Goal: Task Accomplishment & Management: Manage account settings

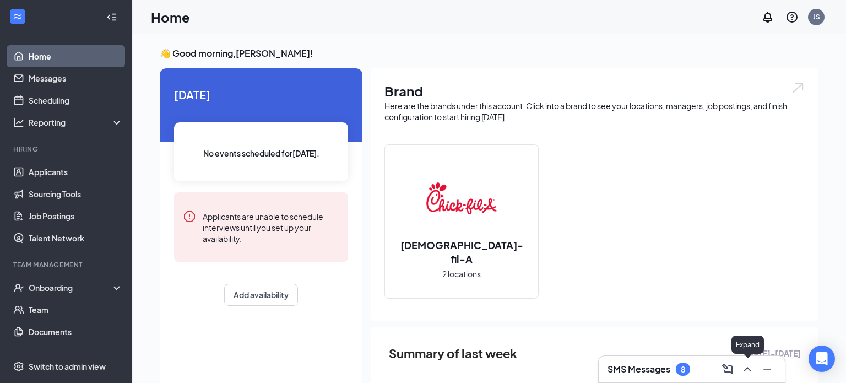
click at [744, 369] on icon "ChevronUp" at bounding box center [747, 368] width 13 height 13
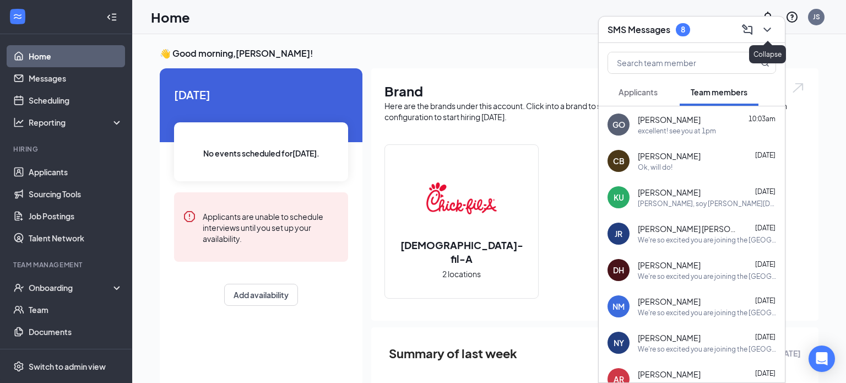
click at [763, 31] on icon "ChevronDown" at bounding box center [767, 29] width 13 height 13
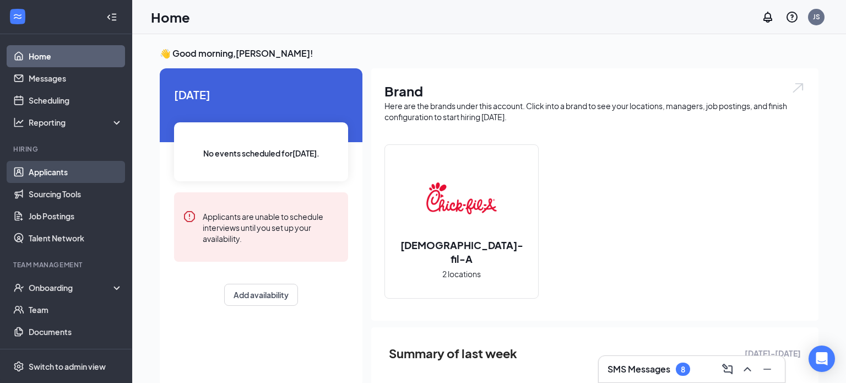
click at [70, 169] on link "Applicants" at bounding box center [76, 172] width 94 height 22
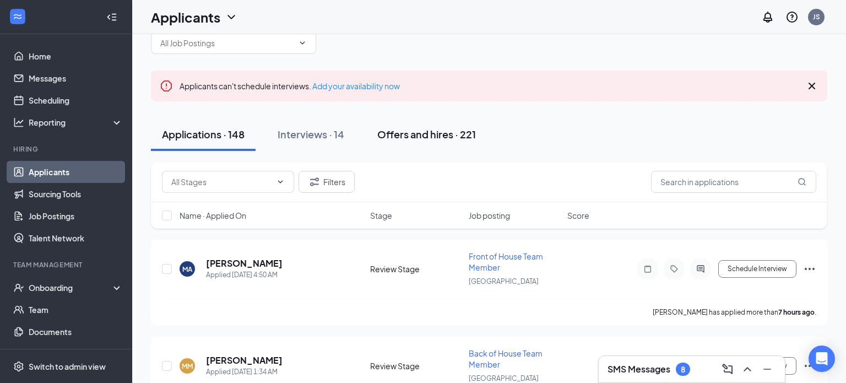
scroll to position [7, 0]
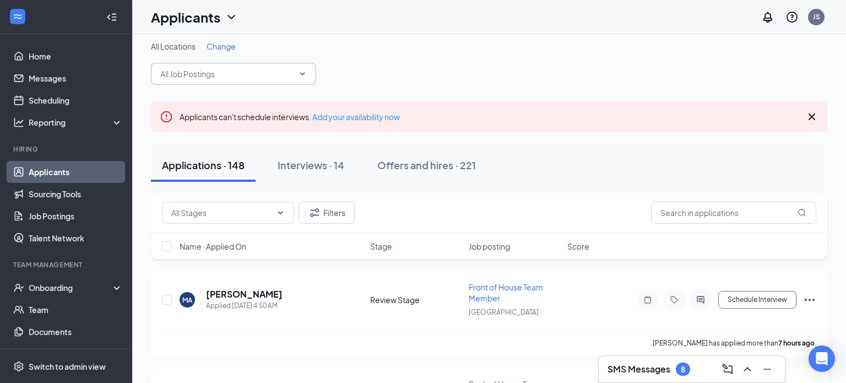
click at [300, 79] on span at bounding box center [233, 74] width 165 height 22
click at [302, 75] on icon "ChevronDown" at bounding box center [302, 73] width 9 height 9
click at [221, 79] on input "text" at bounding box center [226, 74] width 133 height 12
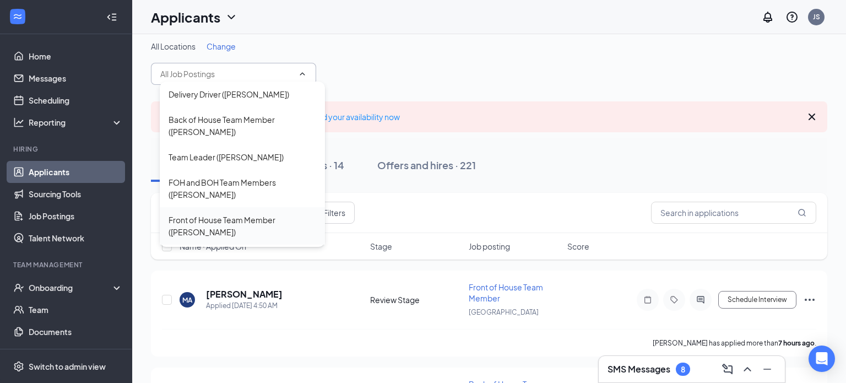
click at [241, 214] on div "Front of House Team Member ([PERSON_NAME])" at bounding box center [243, 226] width 148 height 24
type input "Front of House Team Member ([PERSON_NAME])"
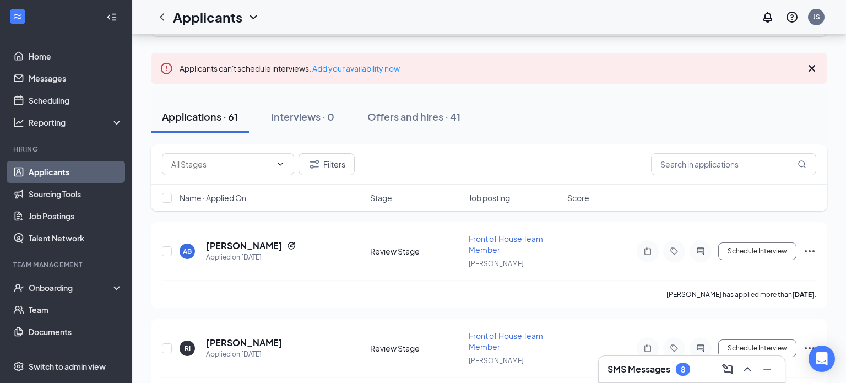
scroll to position [78, 0]
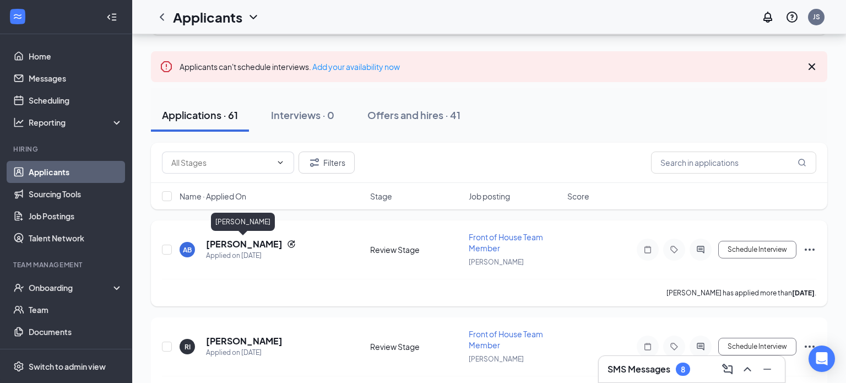
click at [255, 245] on h5 "[PERSON_NAME]" at bounding box center [244, 244] width 77 height 12
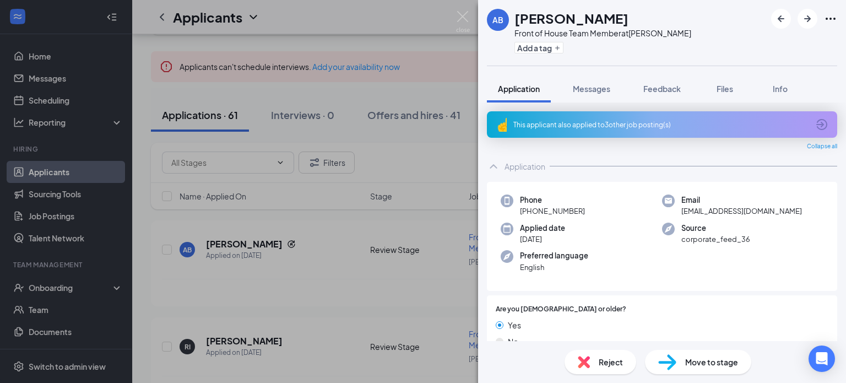
click at [819, 119] on icon "ArrowCircle" at bounding box center [821, 124] width 11 height 11
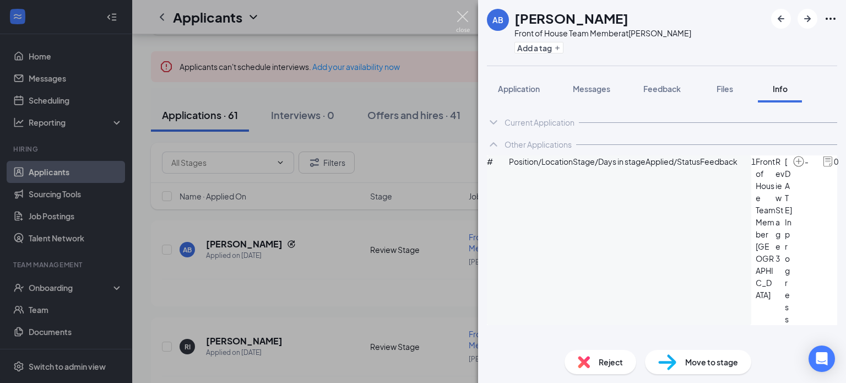
click at [469, 18] on img at bounding box center [463, 21] width 14 height 21
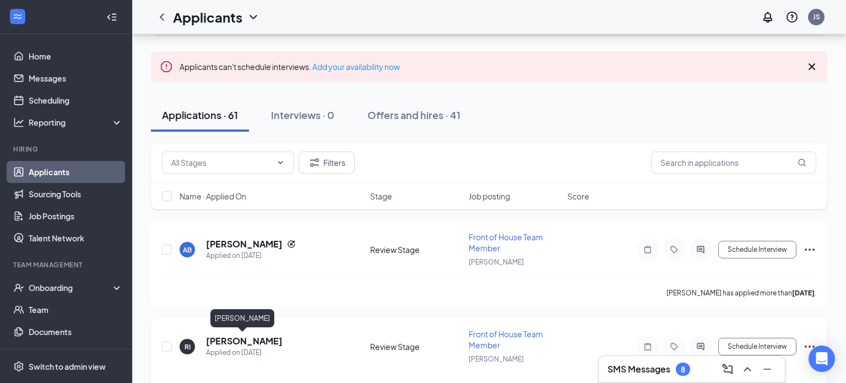
click at [243, 336] on h5 "[PERSON_NAME]" at bounding box center [244, 341] width 77 height 12
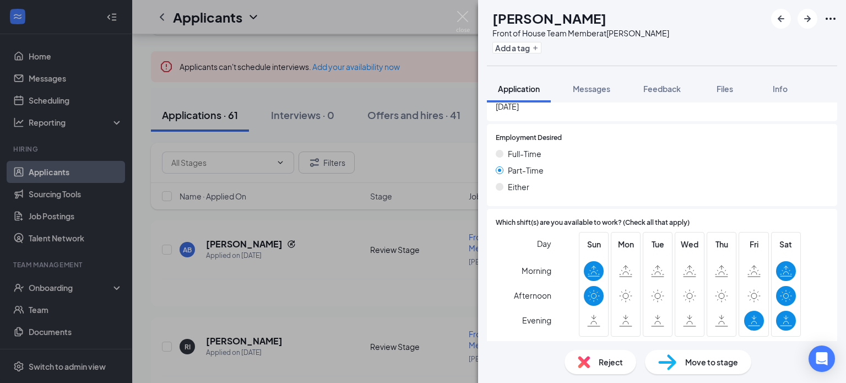
scroll to position [1088, 0]
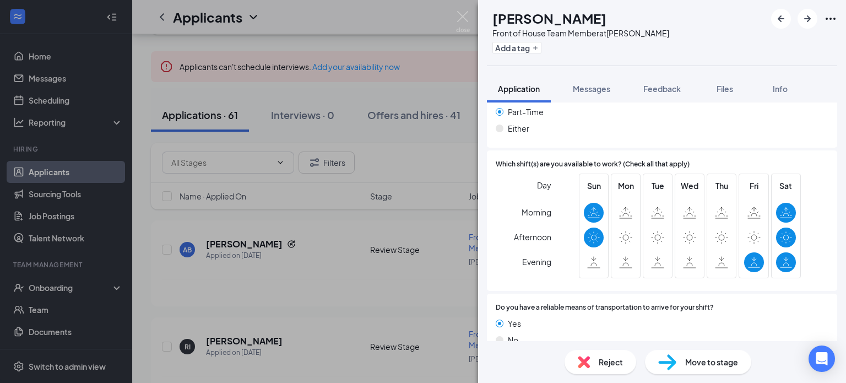
click at [602, 362] on span "Reject" at bounding box center [611, 362] width 24 height 12
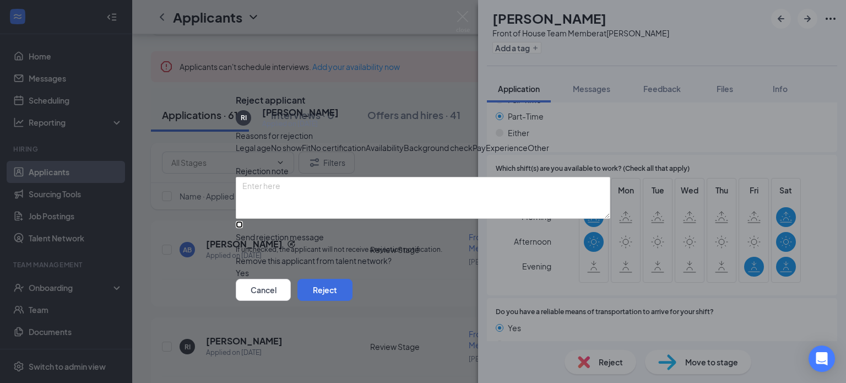
click at [243, 228] on input "Send rejection message If unchecked, the applicant will not receive a rejection…" at bounding box center [239, 224] width 7 height 7
checkbox input "true"
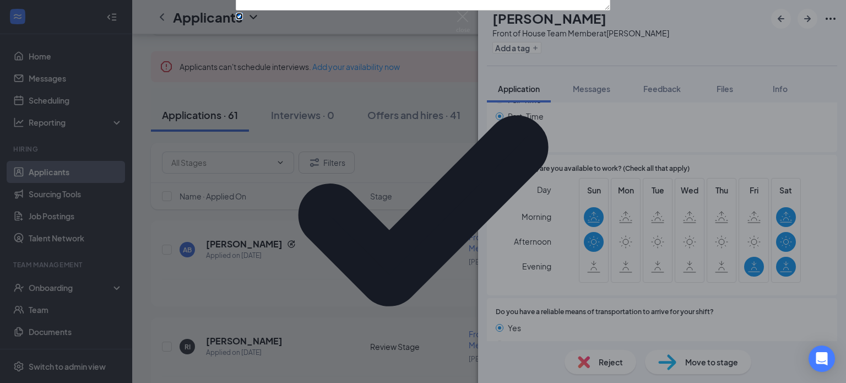
scroll to position [85, 0]
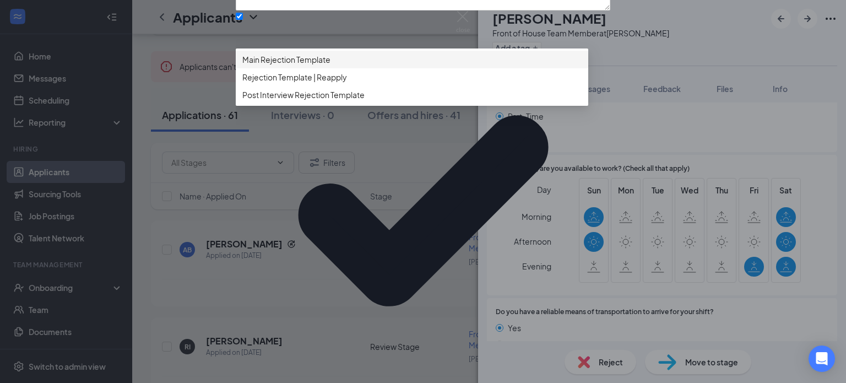
click at [318, 66] on span "Main Rejection Template" at bounding box center [286, 59] width 88 height 12
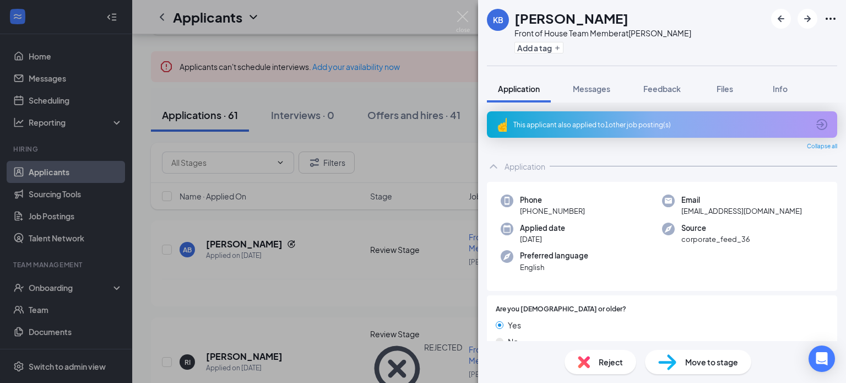
click at [823, 127] on icon "ArrowCircle" at bounding box center [821, 124] width 13 height 13
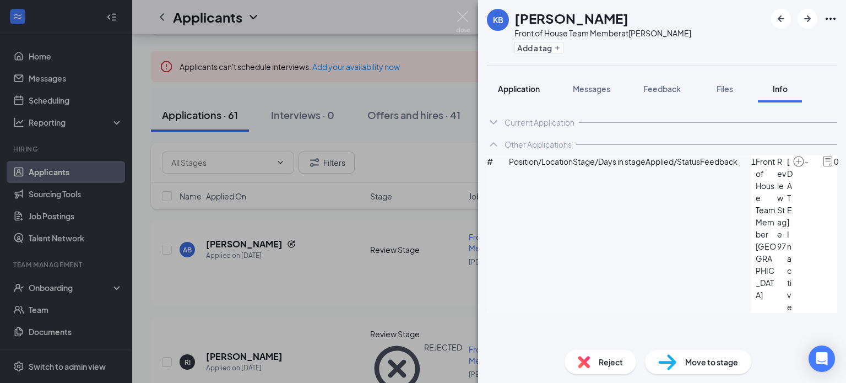
click at [508, 90] on span "Application" at bounding box center [519, 89] width 42 height 10
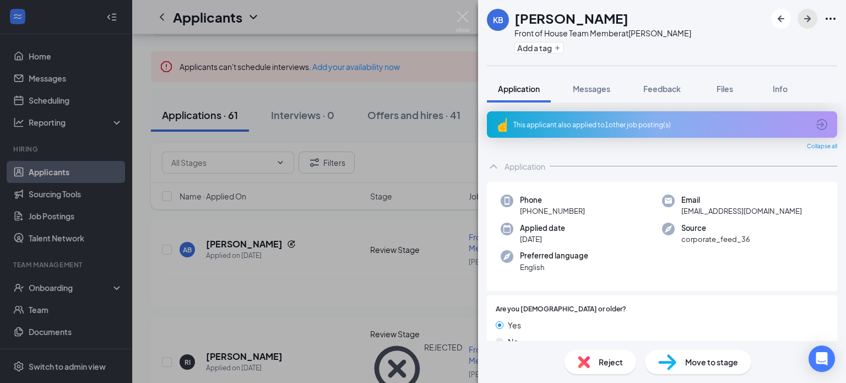
click at [808, 17] on icon "ArrowRight" at bounding box center [807, 18] width 7 height 7
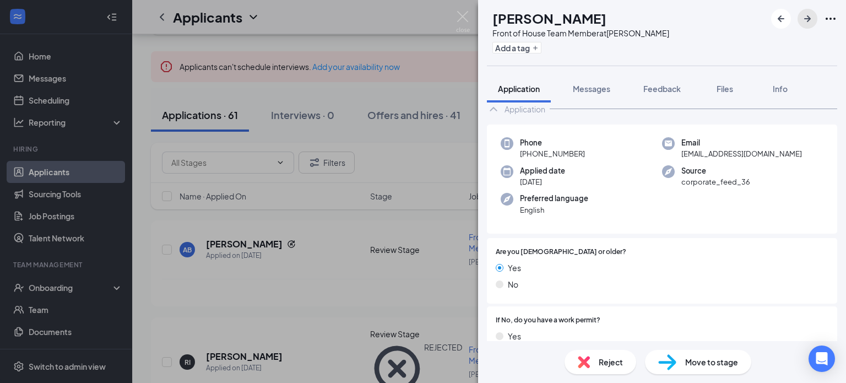
scroll to position [28, 0]
click at [807, 19] on icon "ArrowRight" at bounding box center [807, 18] width 7 height 7
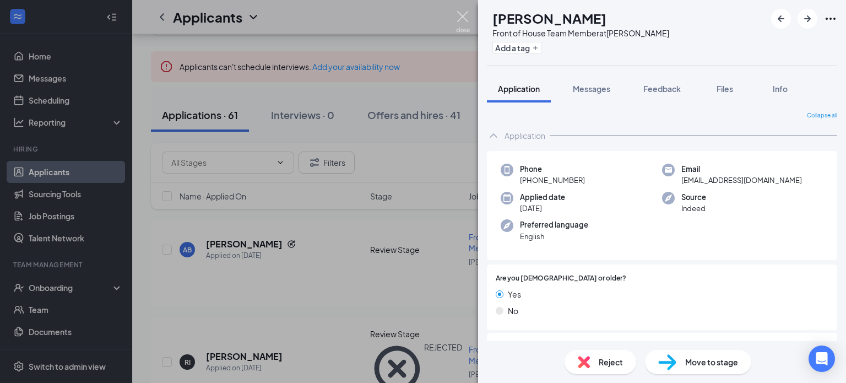
click at [464, 12] on img at bounding box center [463, 21] width 14 height 21
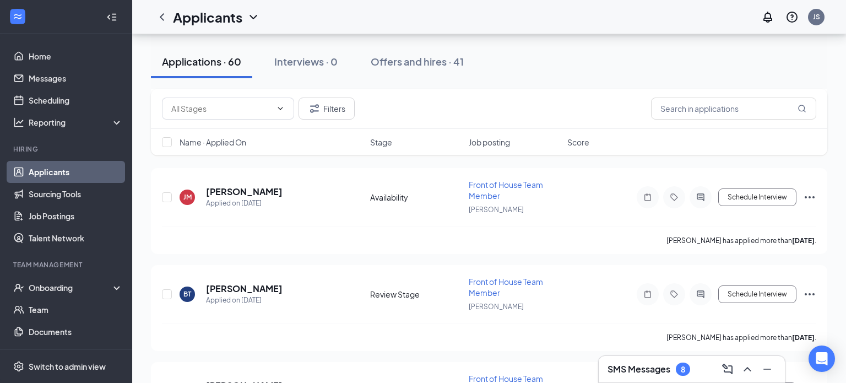
scroll to position [420, 0]
click at [268, 290] on h5 "[PERSON_NAME]" at bounding box center [244, 289] width 77 height 12
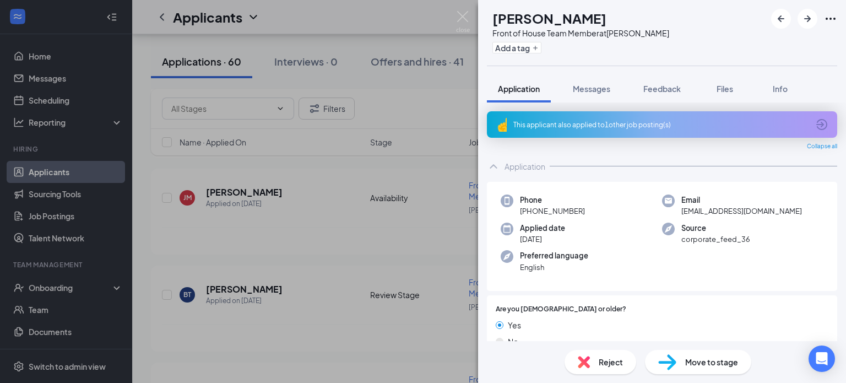
click at [819, 124] on icon "ArrowCircle" at bounding box center [821, 124] width 11 height 11
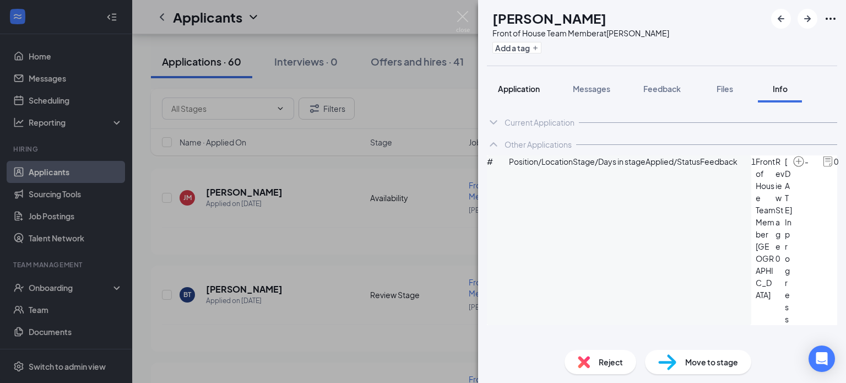
click at [533, 92] on span "Application" at bounding box center [519, 89] width 42 height 10
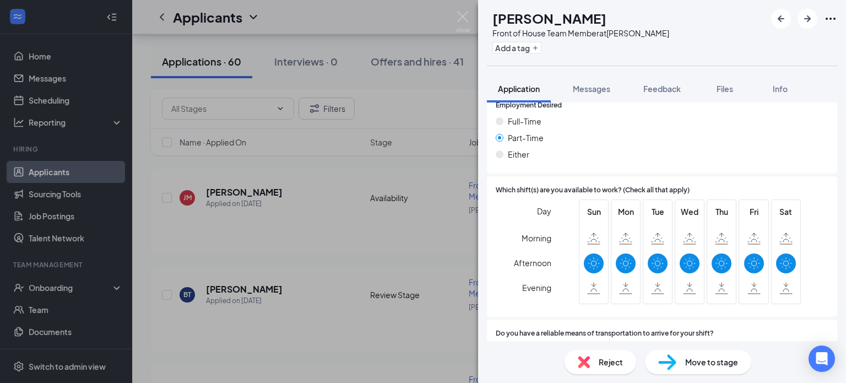
scroll to position [1262, 0]
click at [811, 17] on icon "ArrowRight" at bounding box center [807, 18] width 13 height 13
